Goal: Task Accomplishment & Management: Manage account settings

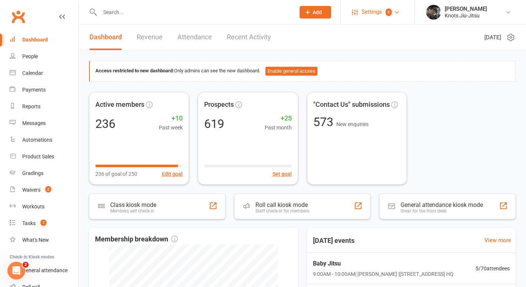
click at [374, 16] on span "Settings" at bounding box center [372, 12] width 20 height 17
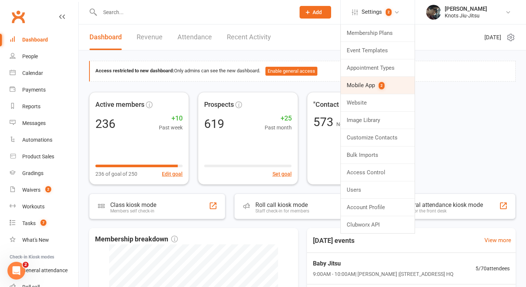
click at [374, 87] on link "Mobile App 2" at bounding box center [378, 85] width 74 height 17
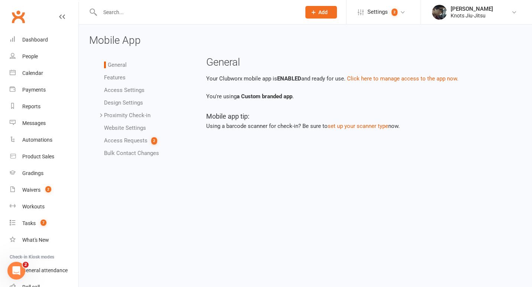
click at [129, 142] on link "Access Requests 2" at bounding box center [130, 140] width 53 height 7
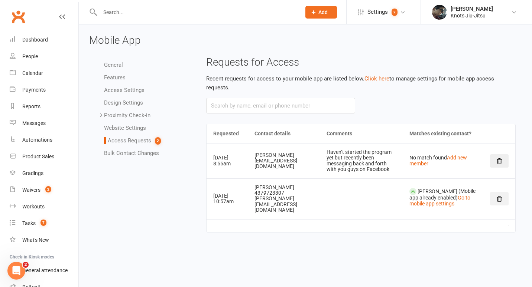
click at [500, 202] on icon at bounding box center [499, 199] width 7 height 7
click at [35, 56] on div "People" at bounding box center [30, 56] width 16 height 6
select select "100"
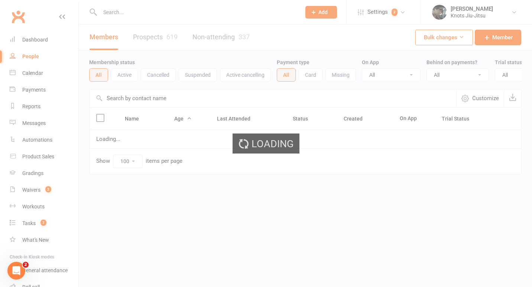
click at [113, 18] on div "Loading" at bounding box center [266, 143] width 532 height 287
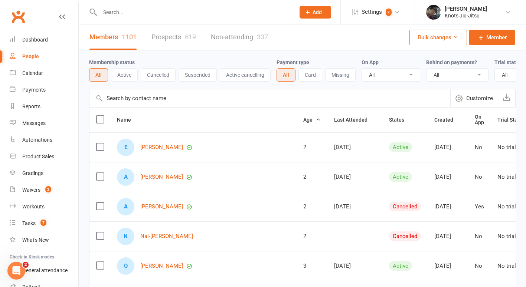
click at [110, 12] on input "text" at bounding box center [194, 12] width 192 height 10
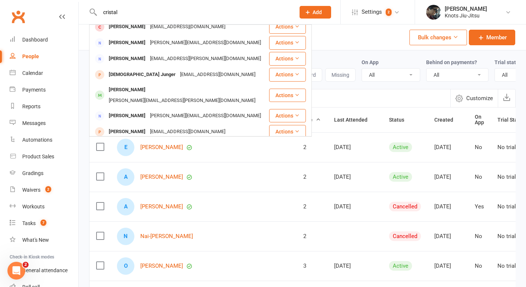
scroll to position [208, 0]
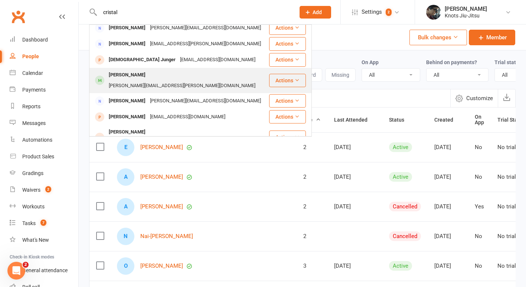
type input "cristal"
click at [149, 81] on div "[PERSON_NAME][EMAIL_ADDRESS][PERSON_NAME][DOMAIN_NAME]" at bounding box center [182, 86] width 151 height 11
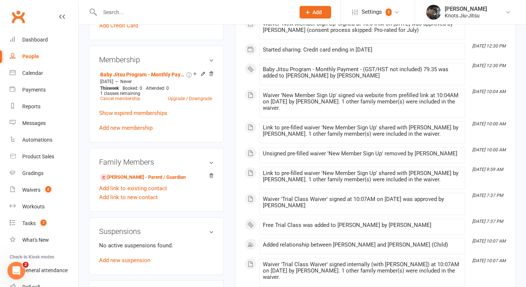
scroll to position [344, 0]
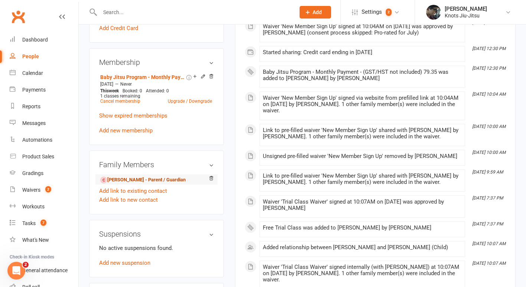
click at [152, 182] on link "[PERSON_NAME] - Parent / Guardian" at bounding box center [142, 180] width 85 height 8
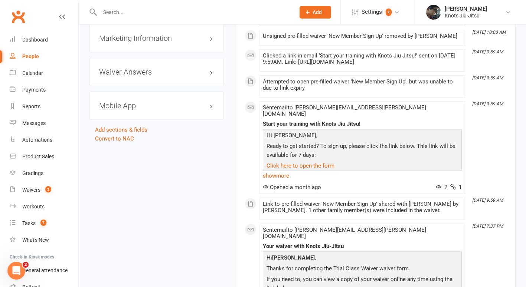
scroll to position [708, 0]
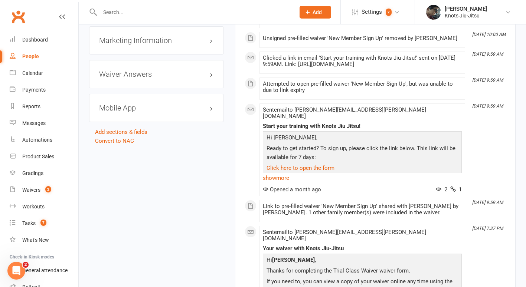
click at [122, 110] on h3 "Mobile App" at bounding box center [156, 108] width 115 height 8
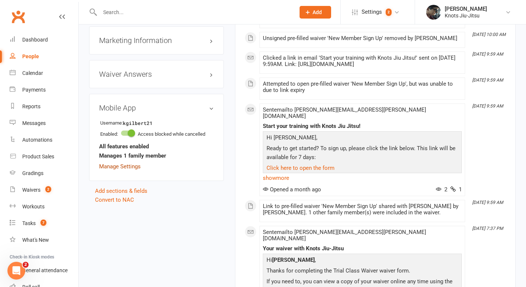
click at [129, 170] on link "Manage Settings" at bounding box center [120, 166] width 42 height 7
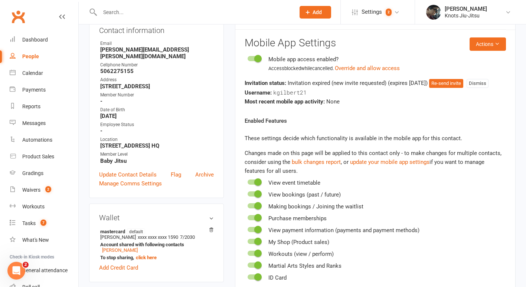
scroll to position [64, 0]
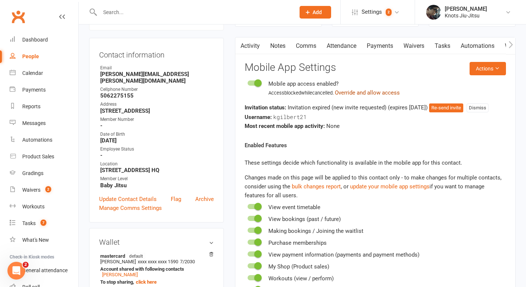
click at [385, 93] on button "Override and allow access" at bounding box center [367, 92] width 65 height 9
click at [452, 104] on button "Re-send invite" at bounding box center [446, 108] width 34 height 9
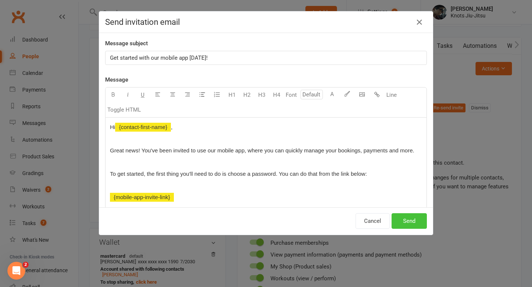
click at [408, 224] on button "Send" at bounding box center [409, 222] width 35 height 16
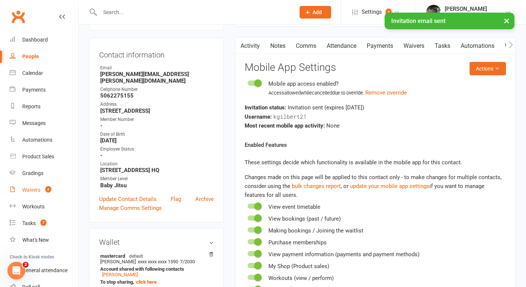
click at [45, 194] on link "Waivers 2" at bounding box center [44, 190] width 69 height 17
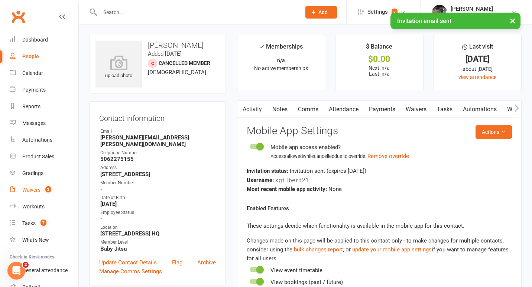
select select "100"
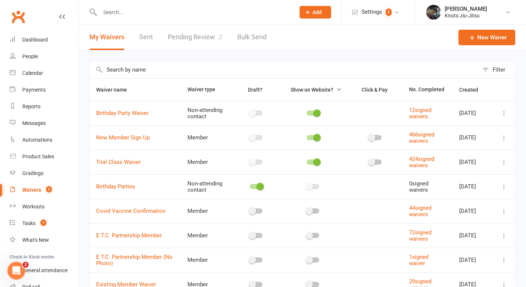
click at [189, 39] on link "Pending Review 2" at bounding box center [195, 38] width 55 height 26
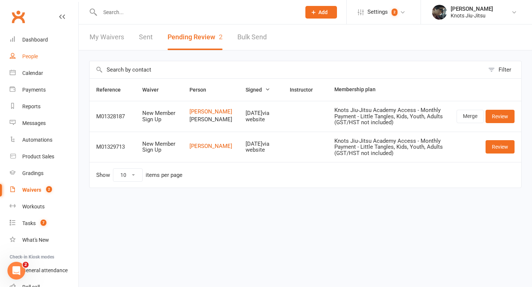
click at [31, 59] on div "People" at bounding box center [30, 56] width 16 height 6
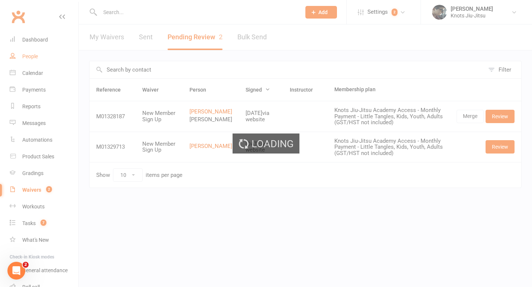
select select "100"
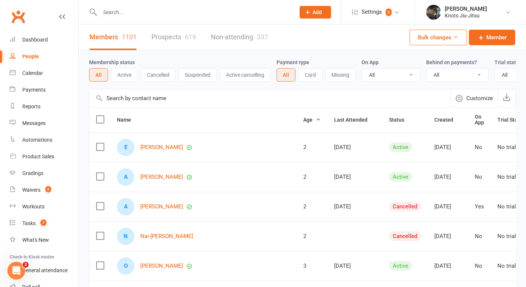
click at [165, 36] on link "Prospects 619" at bounding box center [174, 38] width 45 height 26
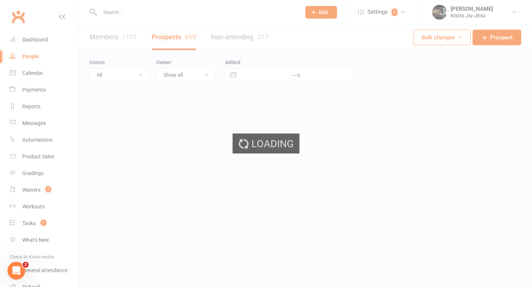
select select "100"
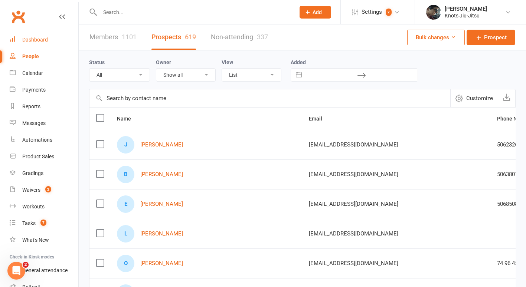
click at [23, 41] on div "Dashboard" at bounding box center [35, 40] width 26 height 6
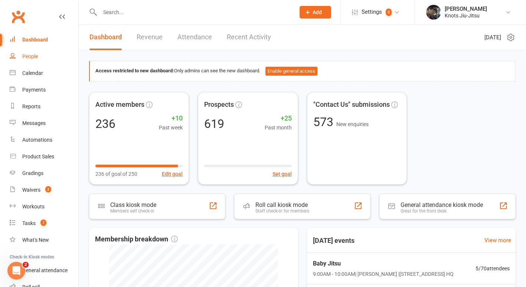
click at [23, 59] on div "People" at bounding box center [30, 56] width 16 height 6
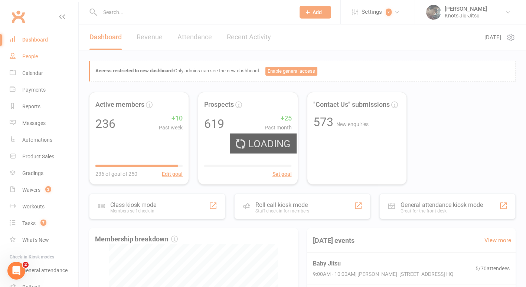
select select "100"
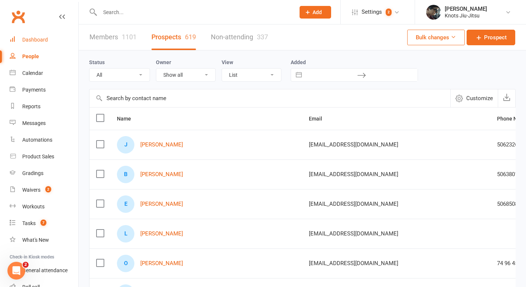
click at [53, 38] on link "Dashboard" at bounding box center [44, 40] width 69 height 17
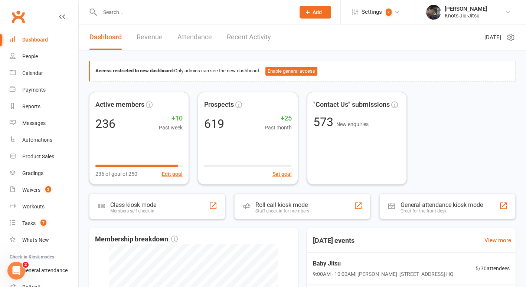
click at [247, 32] on link "Recent Activity" at bounding box center [249, 38] width 44 height 26
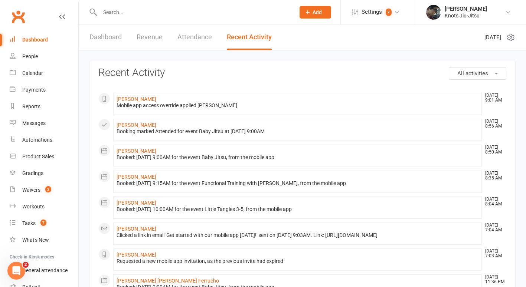
click at [112, 36] on link "Dashboard" at bounding box center [106, 38] width 32 height 26
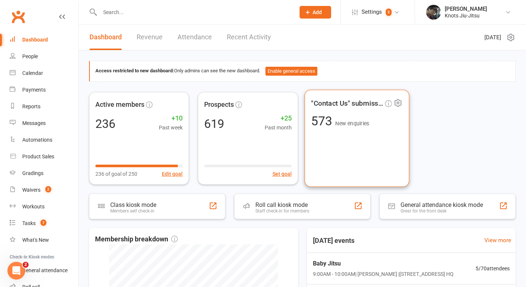
click at [407, 136] on div ""Contact Us" submissions 573 New enquiries" at bounding box center [357, 138] width 105 height 97
